Goal: Transaction & Acquisition: Purchase product/service

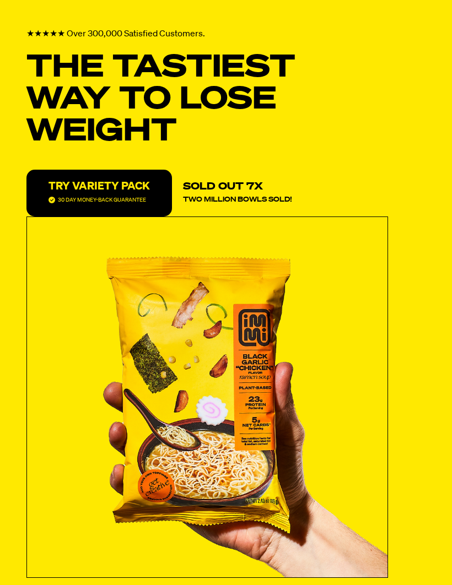
select select "Every 30 Days"
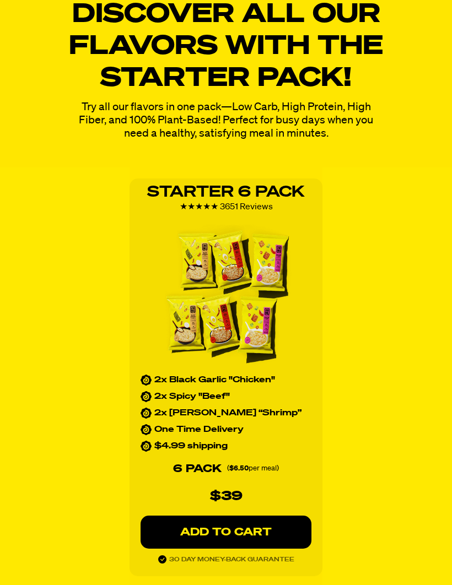
scroll to position [1448, 0]
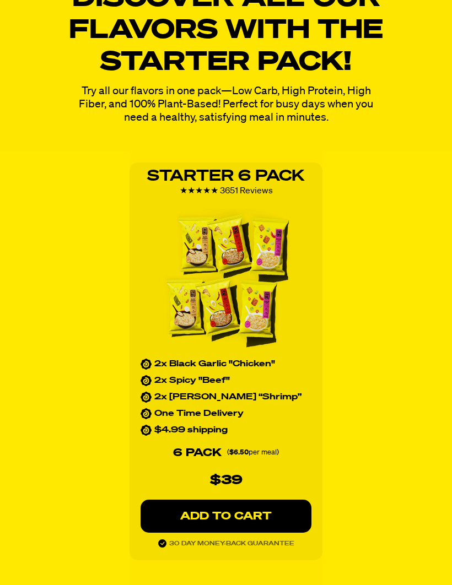
click at [240, 521] on p "ADD TO CART" at bounding box center [226, 516] width 127 height 11
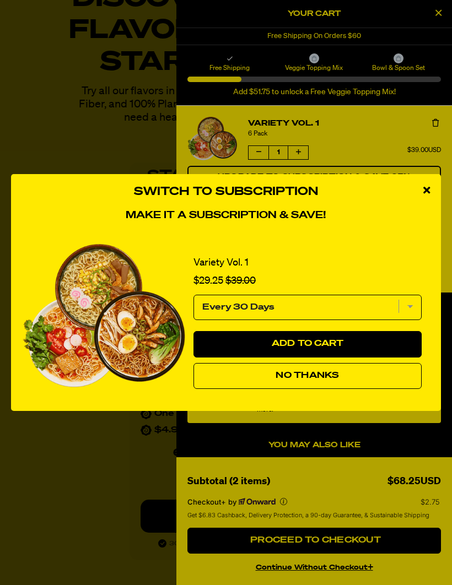
click at [310, 320] on select "Every 30 Days" at bounding box center [307, 307] width 228 height 25
click at [277, 357] on button "Add to Cart" at bounding box center [307, 344] width 228 height 26
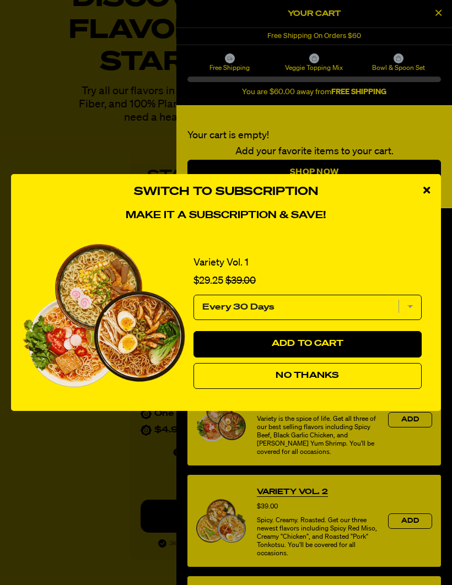
select select "Every 30 Days"
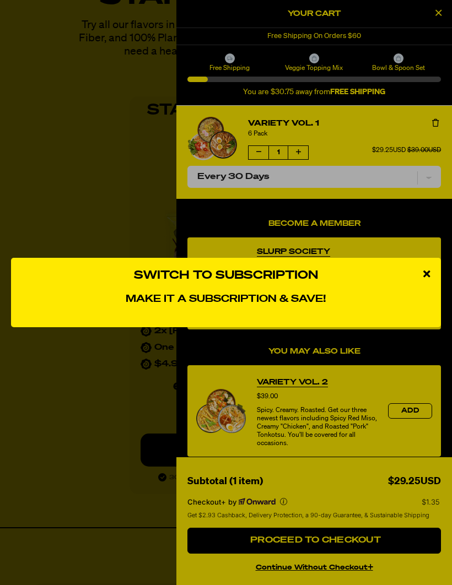
scroll to position [1520, 0]
click at [423, 279] on icon "close modal" at bounding box center [426, 274] width 7 height 10
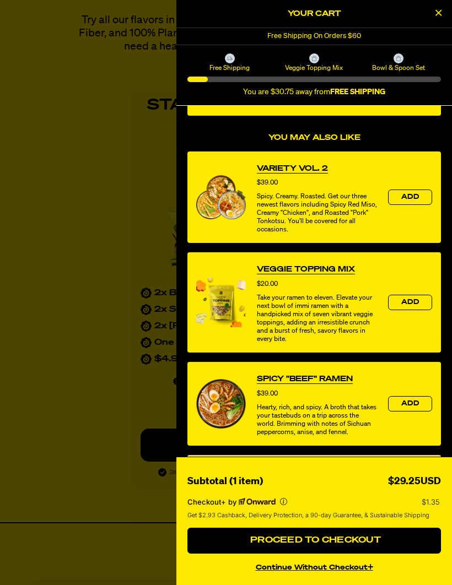
scroll to position [209, 0]
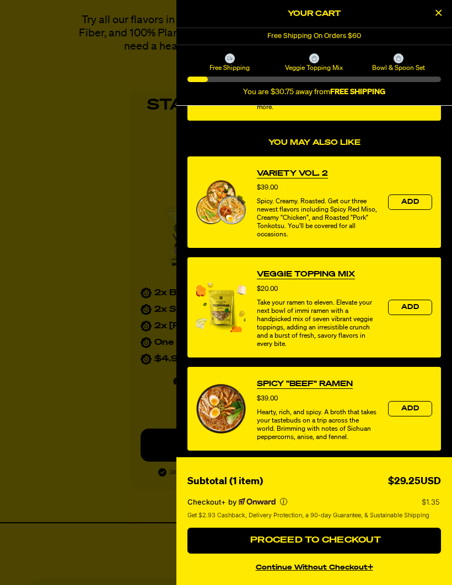
click at [315, 545] on span "Proceed to Checkout" at bounding box center [313, 540] width 133 height 9
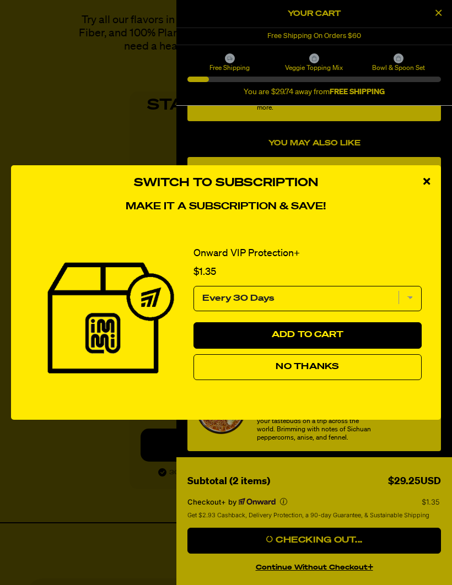
click at [306, 581] on div "Switch to Subscription Make it a subscription & save! Onward VIP Protection+ Pr…" at bounding box center [226, 292] width 452 height 585
